Goal: Task Accomplishment & Management: Use online tool/utility

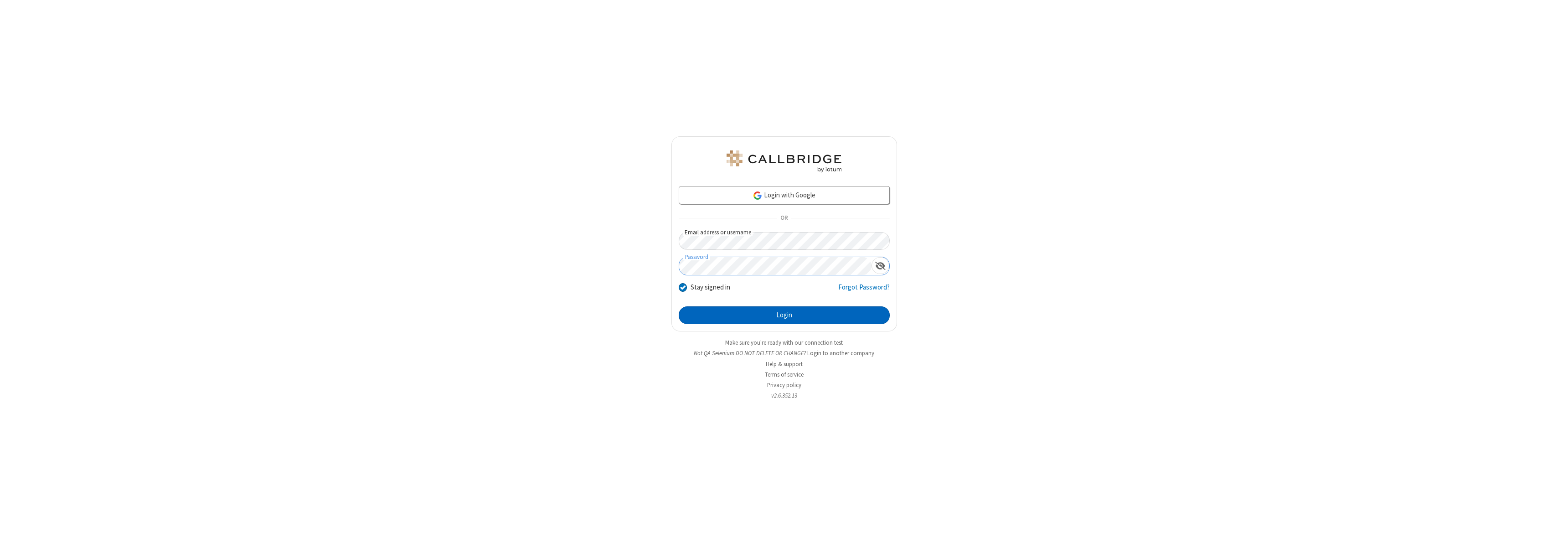
click at [784, 315] on button "Login" at bounding box center [784, 316] width 211 height 18
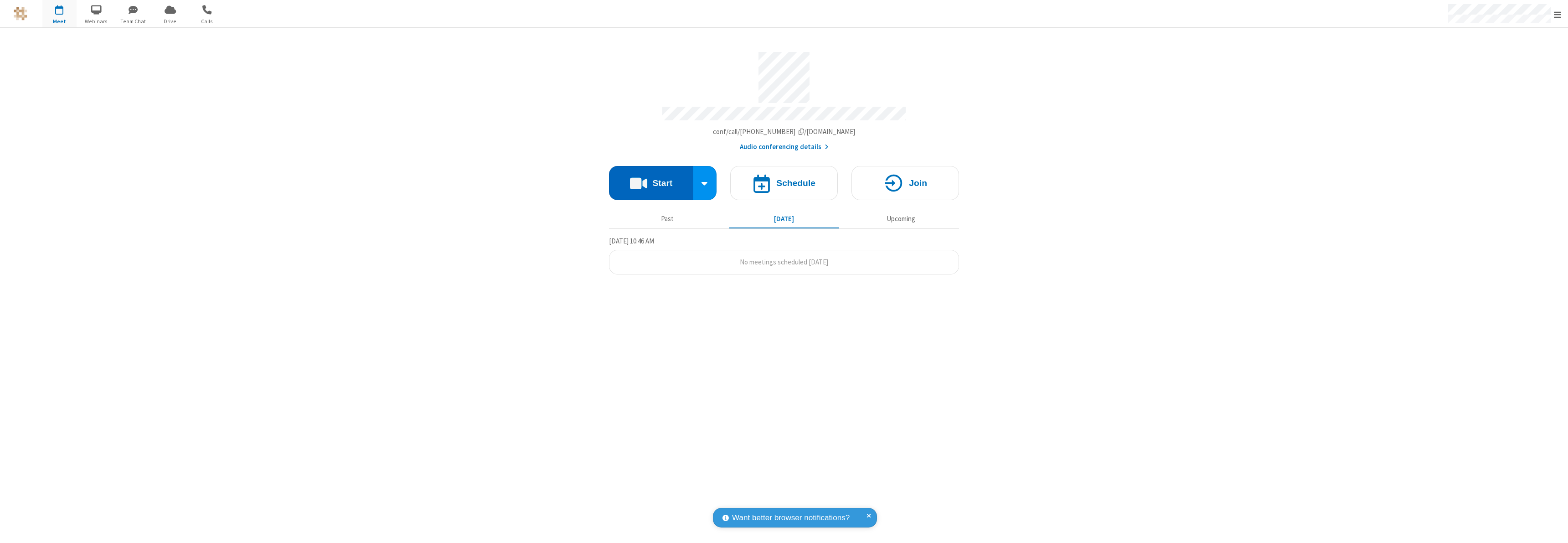
click at [651, 179] on button "Start" at bounding box center [651, 183] width 85 height 34
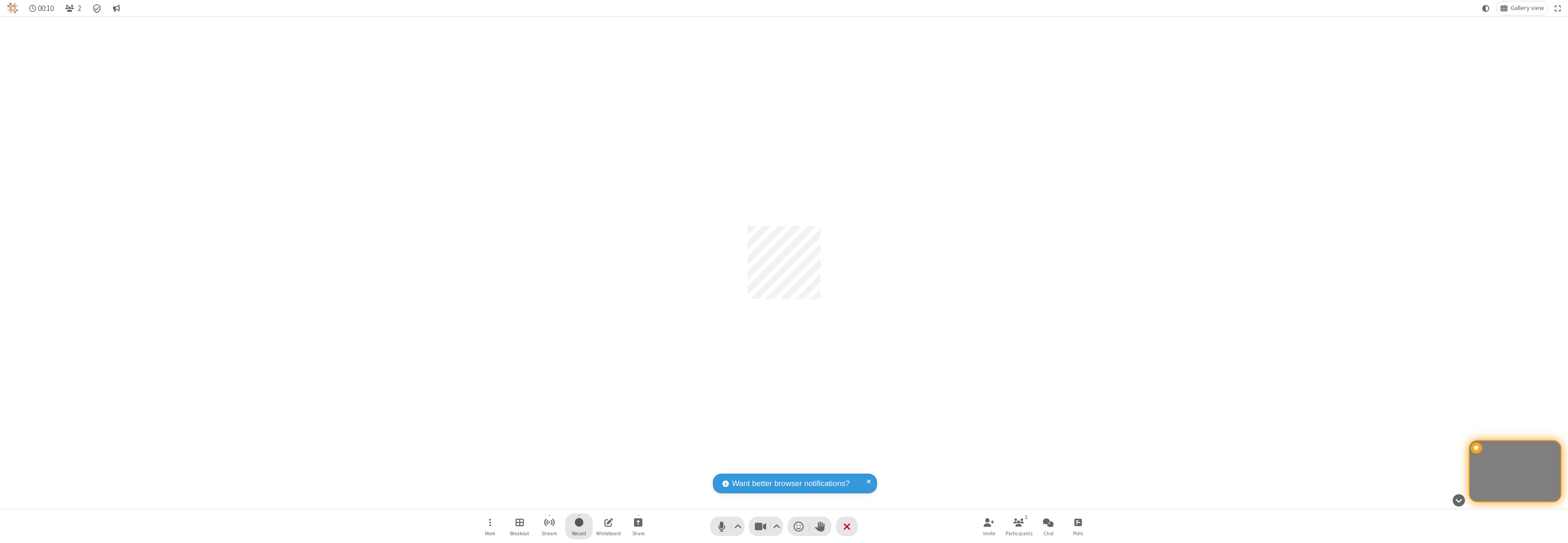
click at [579, 526] on span "Start recording" at bounding box center [578, 521] width 8 height 12
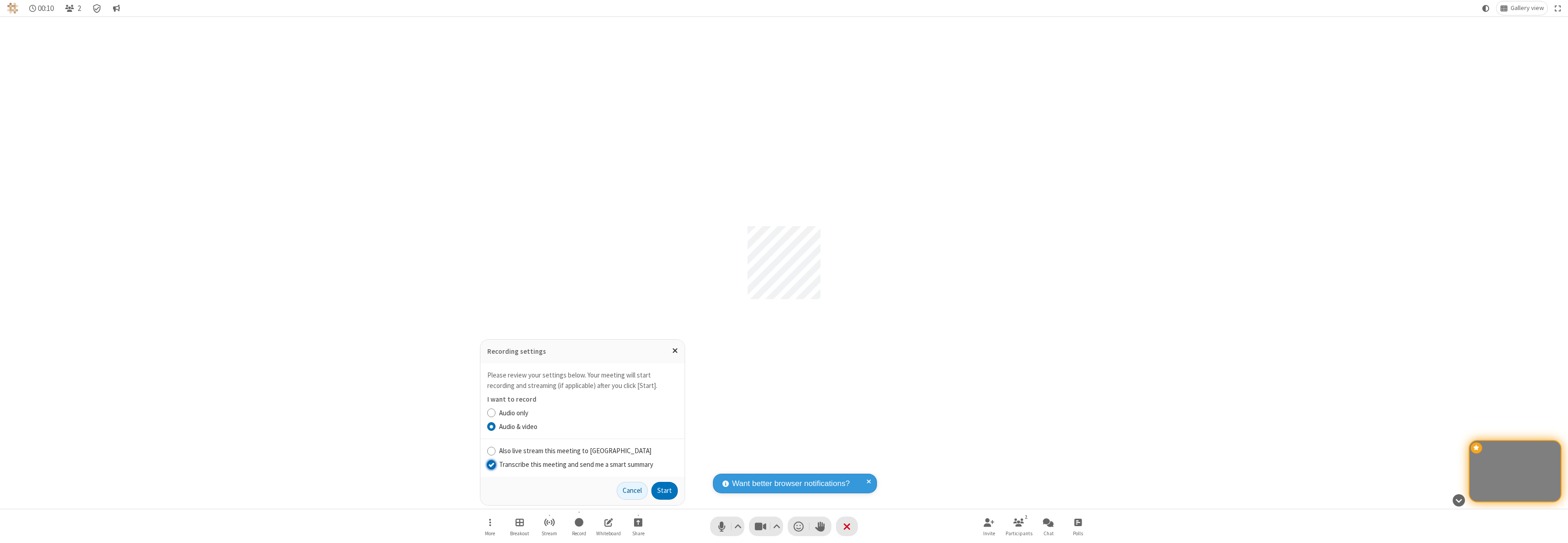
click at [491, 464] on input "Transcribe this meeting and send me a smart summary" at bounding box center [491, 464] width 8 height 9
click at [588, 412] on label "Audio only" at bounding box center [588, 413] width 179 height 11
click at [496, 412] on input "Audio only" at bounding box center [491, 412] width 8 height 9
click at [665, 490] on button "Start" at bounding box center [665, 491] width 26 height 18
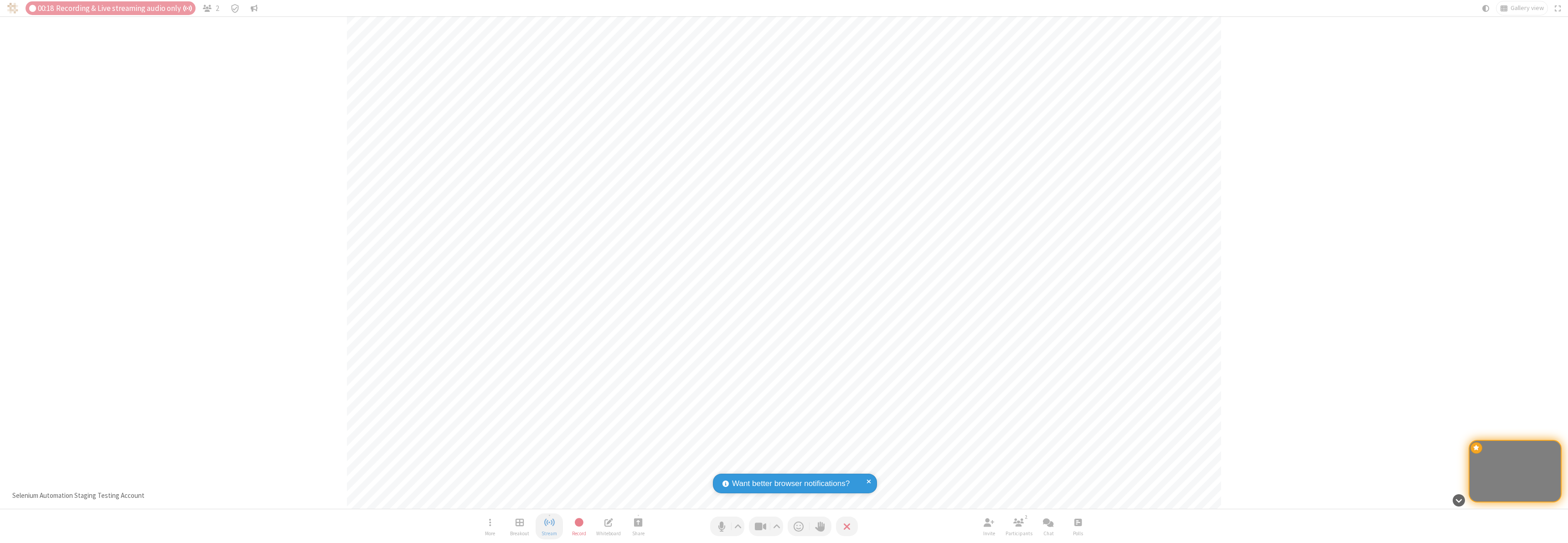
click at [549, 526] on span "Stop streaming" at bounding box center [549, 521] width 12 height 12
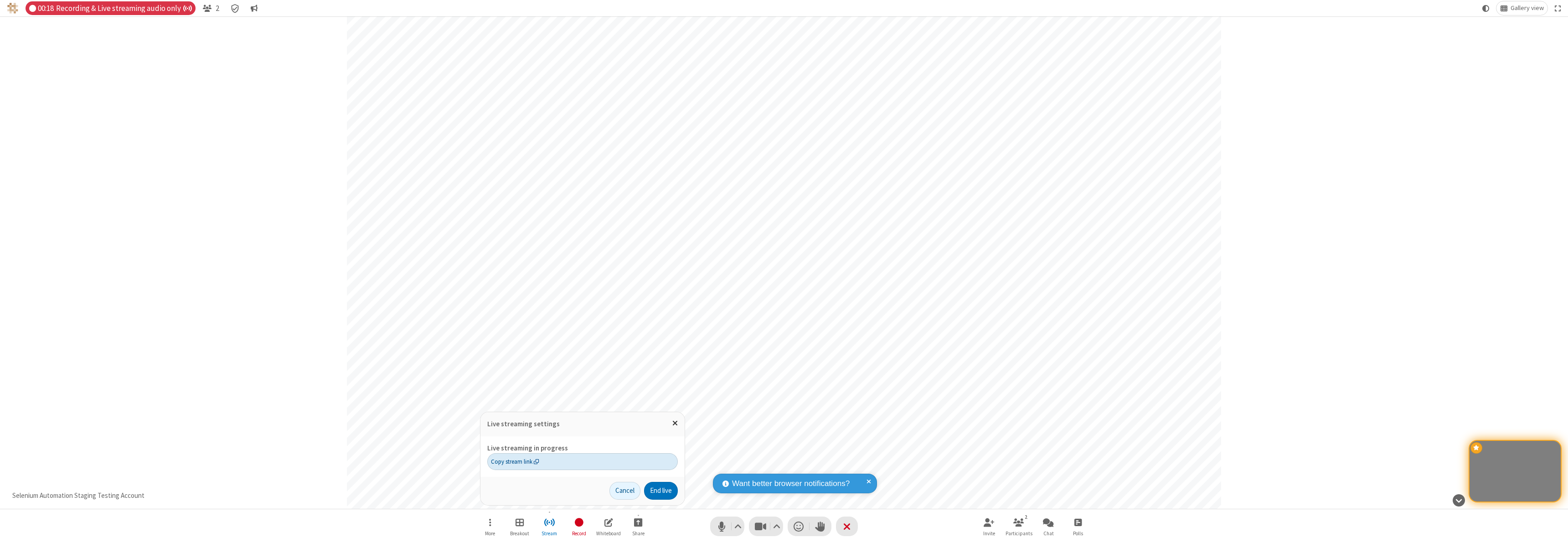
click at [515, 461] on span "Copy stream link" at bounding box center [515, 461] width 48 height 8
click at [675, 423] on span "Close popover" at bounding box center [675, 422] width 5 height 8
